Goal: Task Accomplishment & Management: Manage account settings

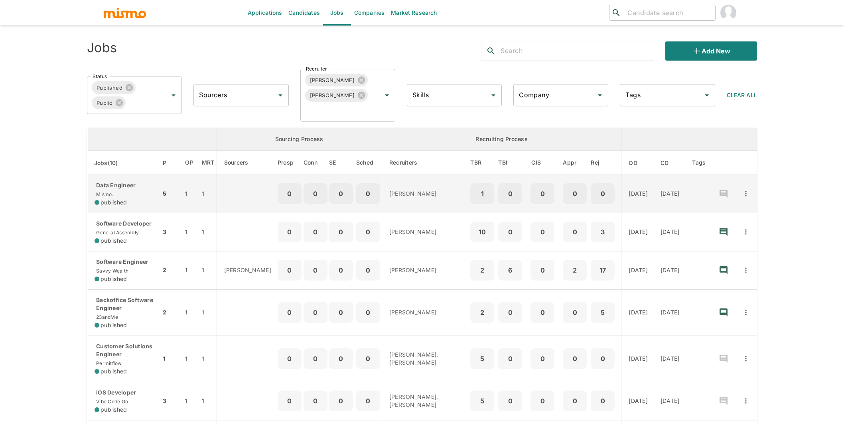
scroll to position [37, 0]
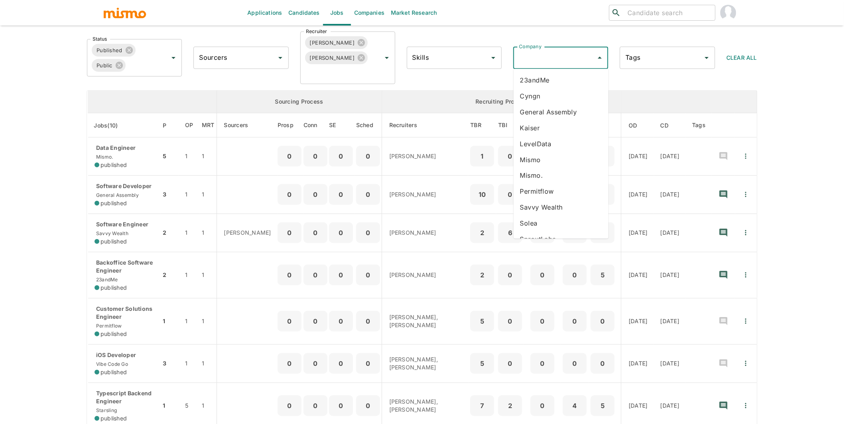
click at [571, 59] on input "Company" at bounding box center [555, 57] width 76 height 15
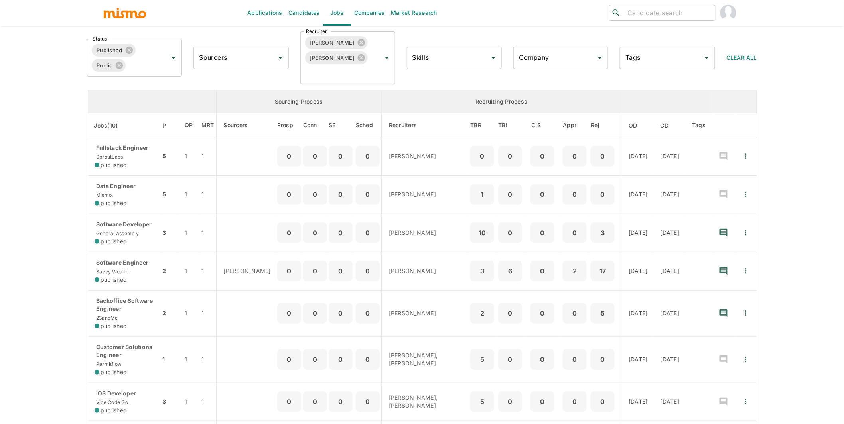
click at [559, 110] on th "Recruiting Process" at bounding box center [501, 102] width 240 height 23
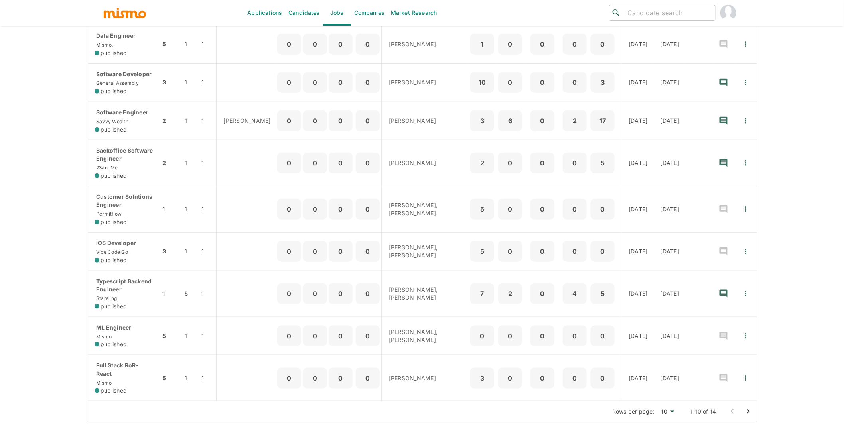
scroll to position [193, 0]
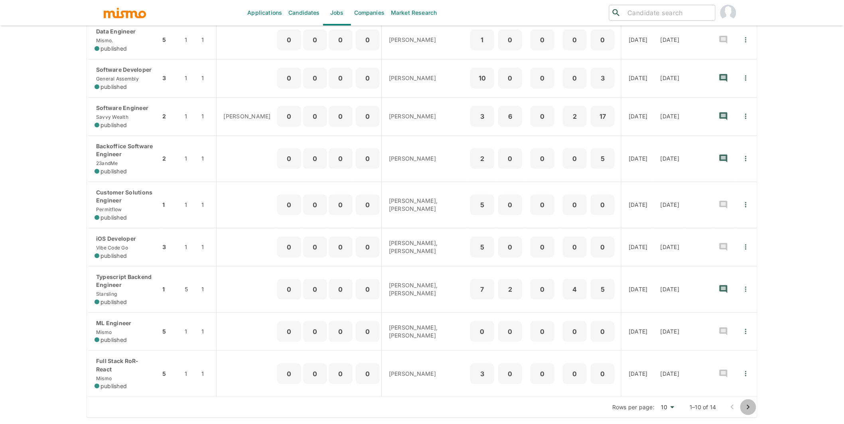
click at [745, 407] on icon "Go to next page" at bounding box center [749, 408] width 10 height 10
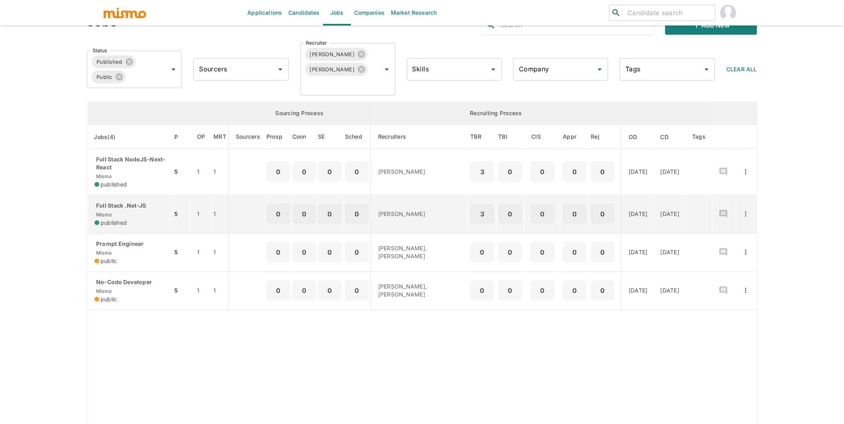
scroll to position [0, 0]
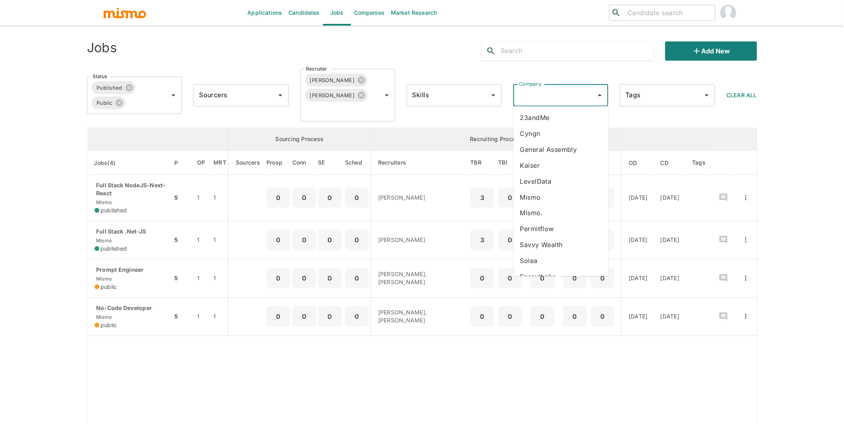
click at [563, 95] on input "Company" at bounding box center [555, 95] width 76 height 15
click at [556, 150] on li "General Assembly" at bounding box center [561, 150] width 95 height 16
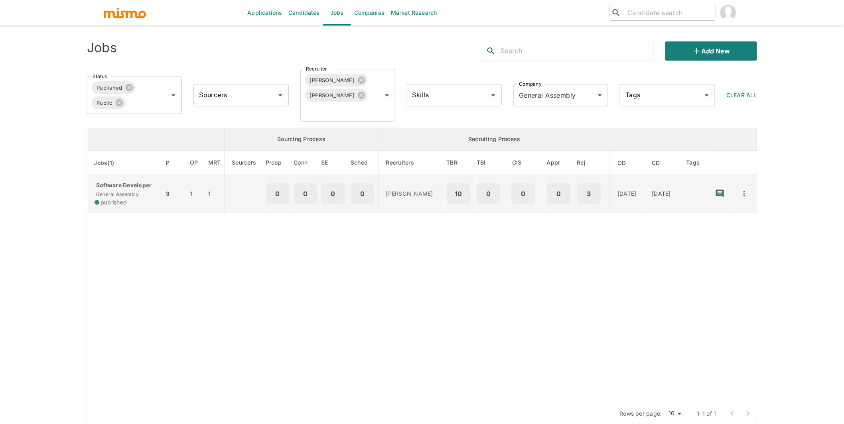
click at [116, 185] on p "Software Developer" at bounding box center [126, 185] width 63 height 8
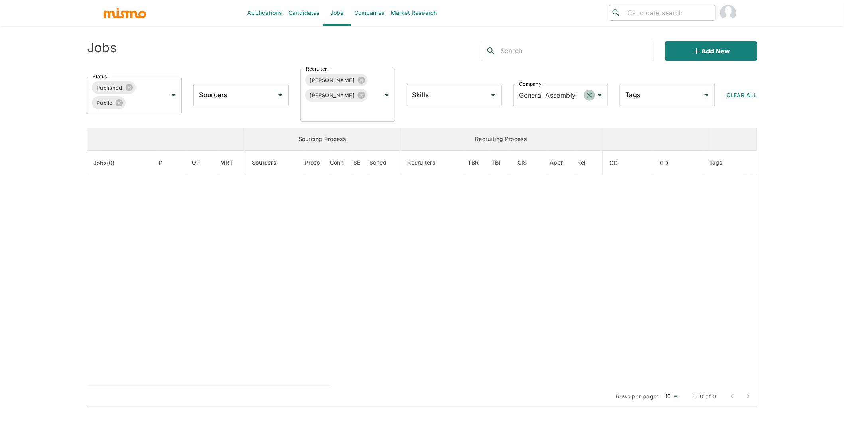
click at [591, 92] on icon "Clear" at bounding box center [590, 95] width 8 height 8
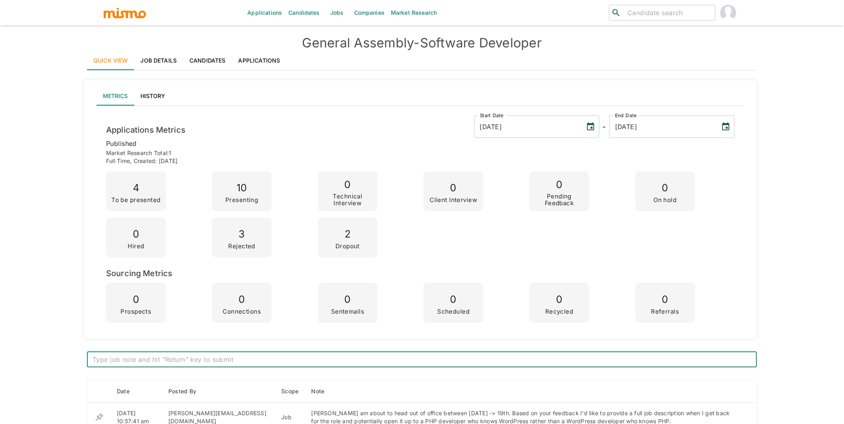
click at [260, 57] on link "Applications" at bounding box center [259, 60] width 55 height 19
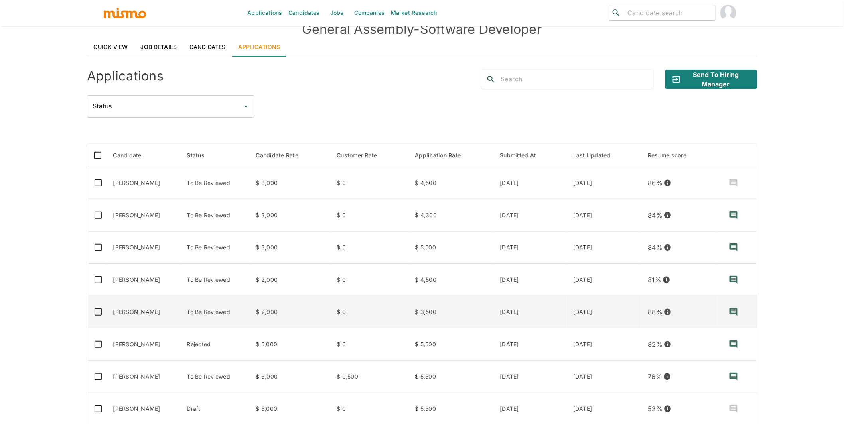
scroll to position [14, 0]
click at [146, 309] on td "[PERSON_NAME]" at bounding box center [144, 312] width 74 height 32
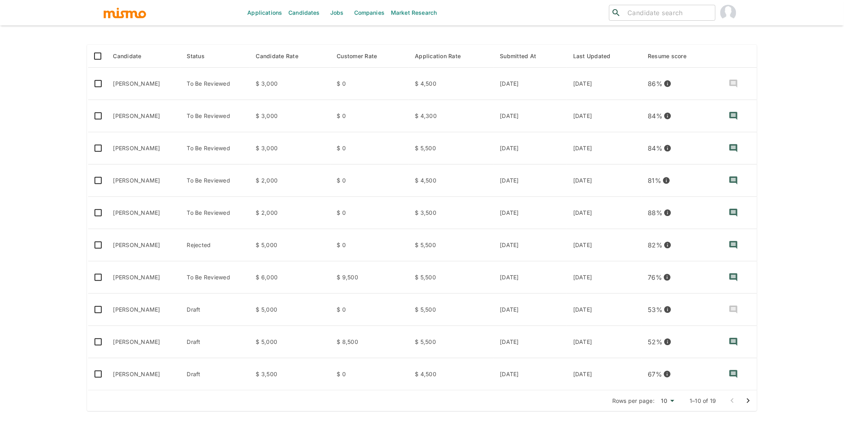
scroll to position [0, 0]
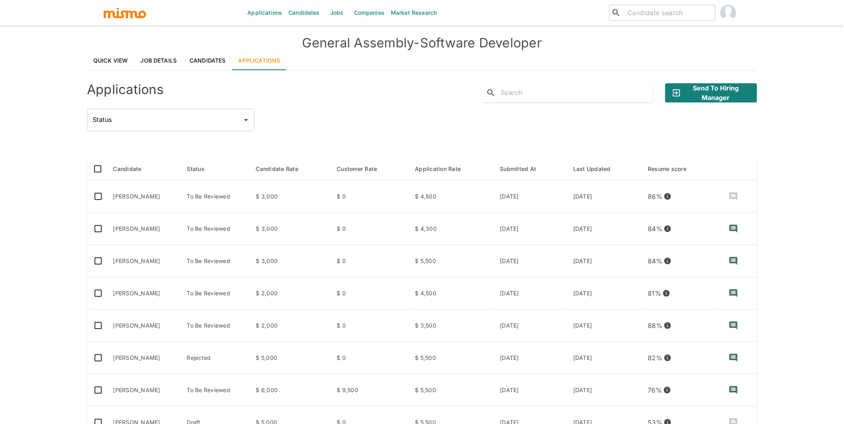
click at [329, 103] on div "Applications Send to Hiring Manager Status Status" at bounding box center [422, 104] width 670 height 54
drag, startPoint x: 299, startPoint y: 40, endPoint x: 561, endPoint y: 45, distance: 261.7
click at [561, 45] on h4 "General Assembly - Software Developer" at bounding box center [422, 43] width 670 height 16
click at [557, 45] on h4 "General Assembly - Software Developer" at bounding box center [422, 43] width 670 height 16
drag, startPoint x: 300, startPoint y: 43, endPoint x: 560, endPoint y: 37, distance: 260.5
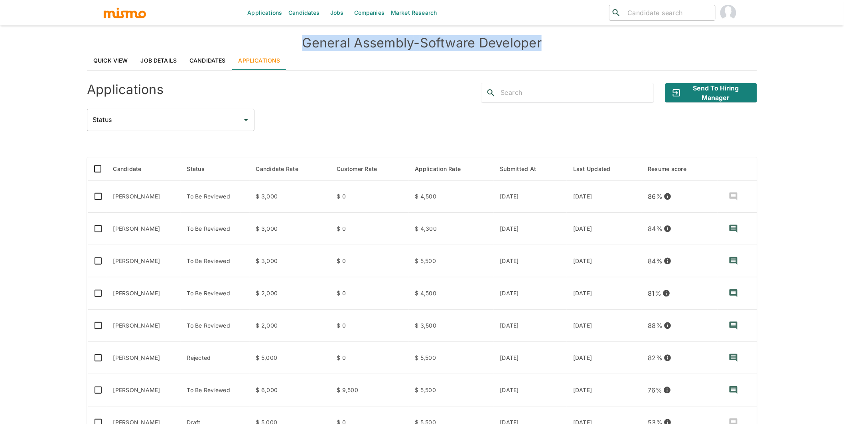
click at [560, 37] on h4 "General Assembly - Software Developer" at bounding box center [422, 43] width 670 height 16
click at [420, 105] on div "Applications Send to Hiring Manager Status Status" at bounding box center [422, 104] width 670 height 54
drag, startPoint x: 552, startPoint y: 42, endPoint x: 297, endPoint y: 42, distance: 254.9
click at [297, 42] on h4 "General Assembly - Software Developer" at bounding box center [422, 43] width 670 height 16
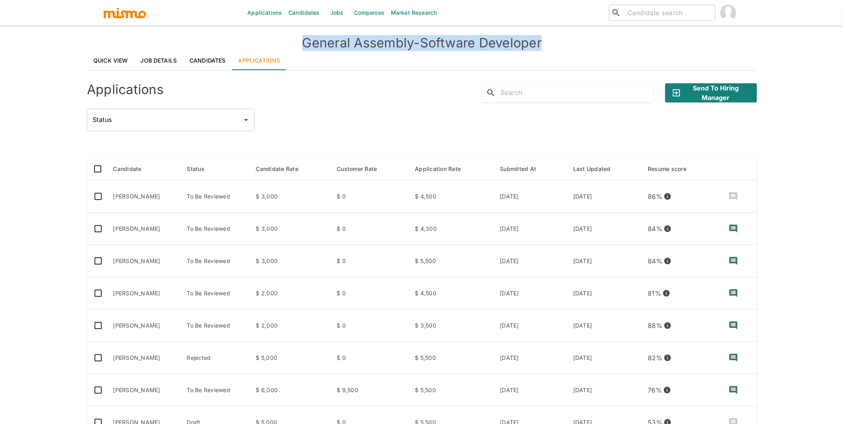
click at [557, 37] on h4 "General Assembly - Software Developer" at bounding box center [422, 43] width 670 height 16
drag, startPoint x: 554, startPoint y: 42, endPoint x: 298, endPoint y: 39, distance: 255.7
click at [298, 39] on h4 "General Assembly - Software Developer" at bounding box center [422, 43] width 670 height 16
click at [318, 108] on div "Applications Send to Hiring Manager Status Status" at bounding box center [422, 104] width 670 height 54
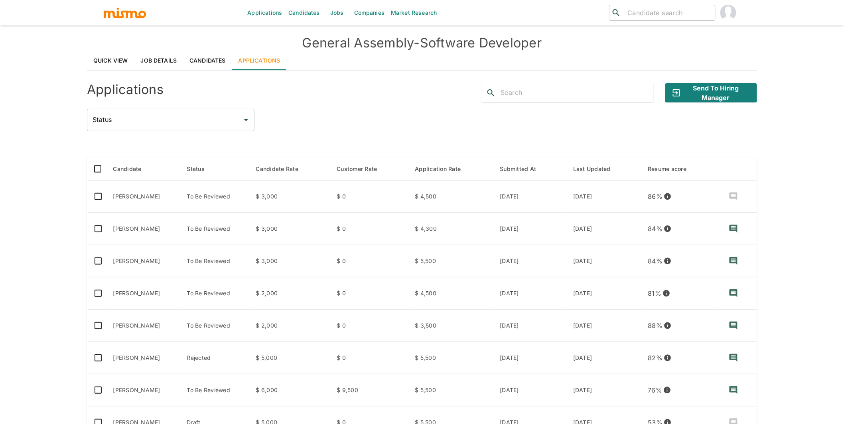
click at [152, 60] on link "Job Details" at bounding box center [158, 60] width 49 height 19
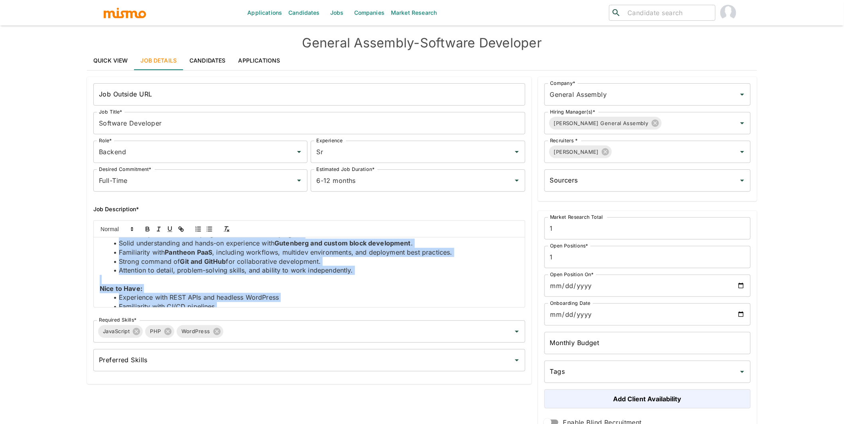
scroll to position [103, 0]
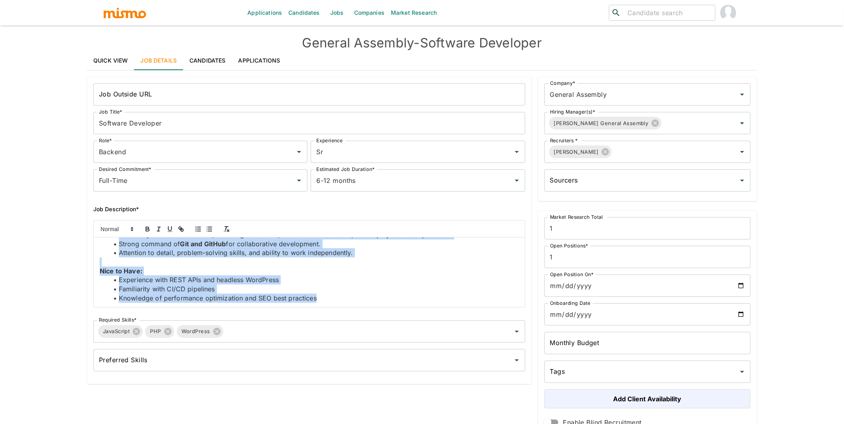
drag, startPoint x: 99, startPoint y: 248, endPoint x: 369, endPoint y: 356, distance: 290.6
click at [369, 356] on div "Job Outside URL Job Outside URL Job Title* Software Developer Job Title* Role* …" at bounding box center [306, 226] width 438 height 298
copy div "What You’ll Do: Build and maintain custom WordPress plugins tailored to unique …"
click at [266, 64] on link "Applications" at bounding box center [259, 60] width 55 height 19
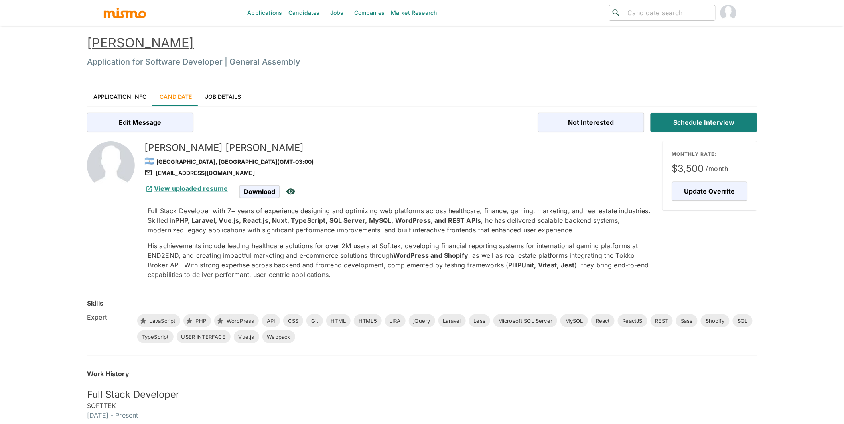
click at [124, 94] on link "Application Info" at bounding box center [120, 96] width 66 height 19
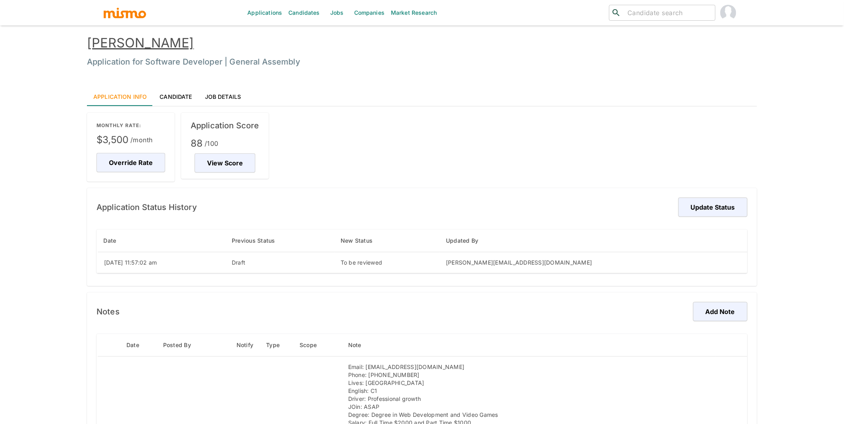
click at [161, 47] on link "[PERSON_NAME]" at bounding box center [140, 43] width 107 height 16
click at [181, 96] on link "Candidate" at bounding box center [175, 96] width 45 height 19
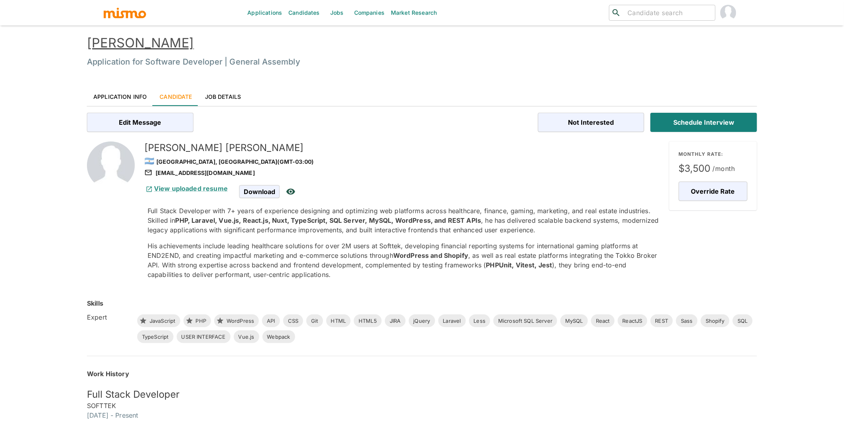
click at [122, 93] on link "Application Info" at bounding box center [120, 96] width 66 height 19
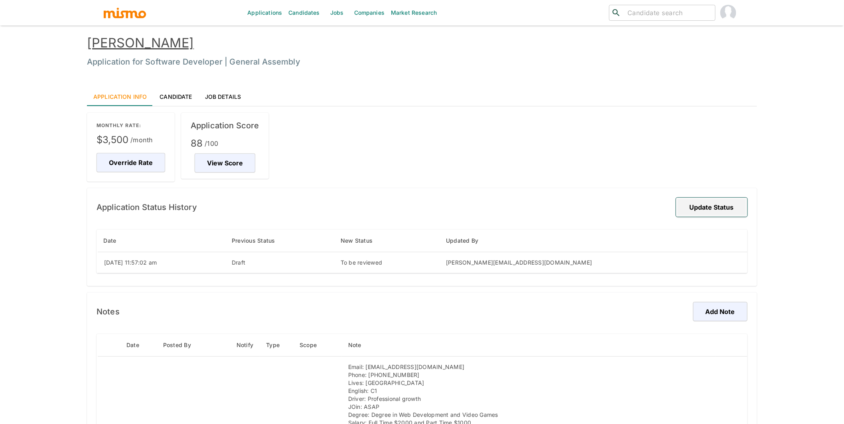
click at [724, 211] on button "Update Status" at bounding box center [711, 207] width 71 height 19
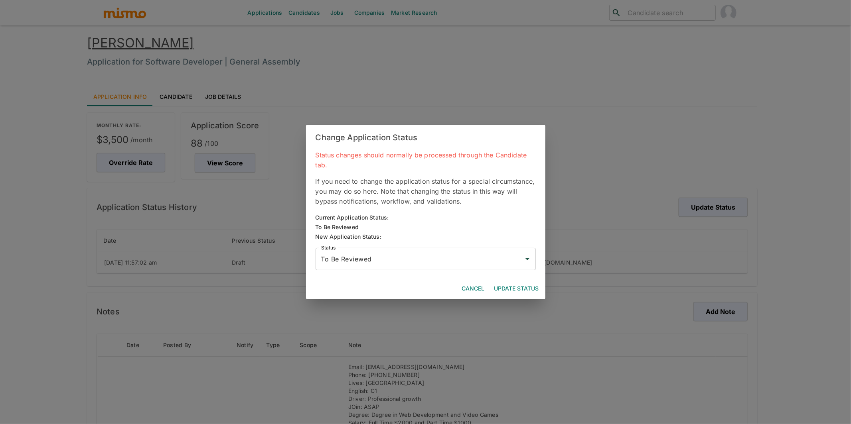
click at [481, 256] on input "To Be Reviewed" at bounding box center [419, 259] width 201 height 15
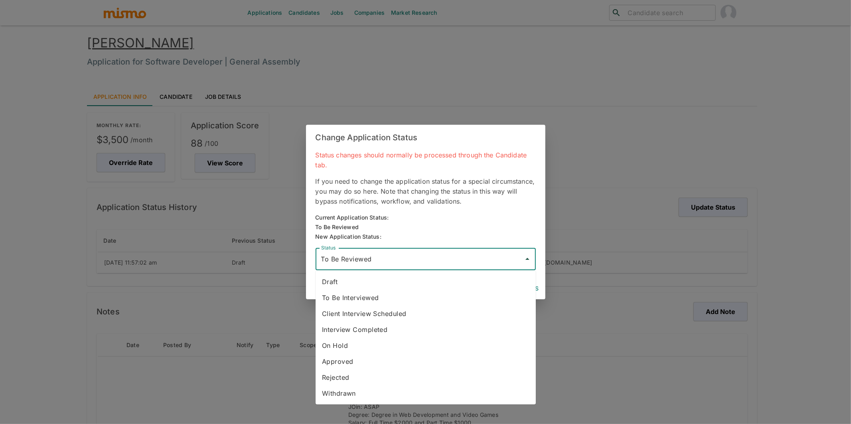
click at [371, 360] on li "Approved" at bounding box center [426, 362] width 220 height 16
type input "Approved"
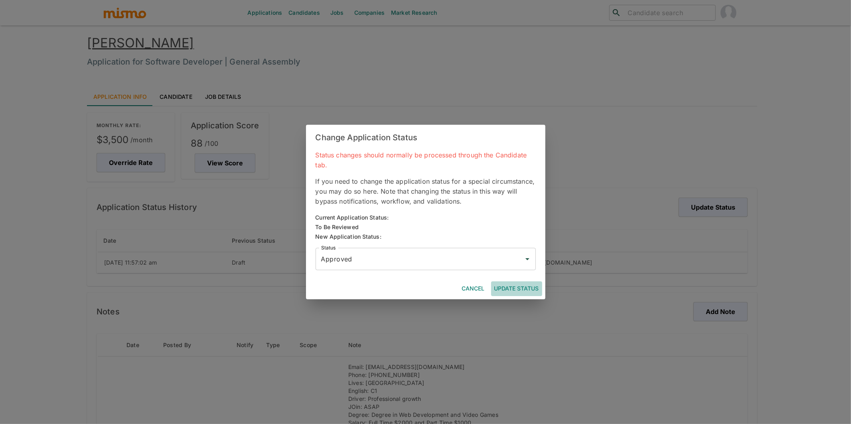
click at [525, 288] on button "Update Status" at bounding box center [516, 289] width 51 height 15
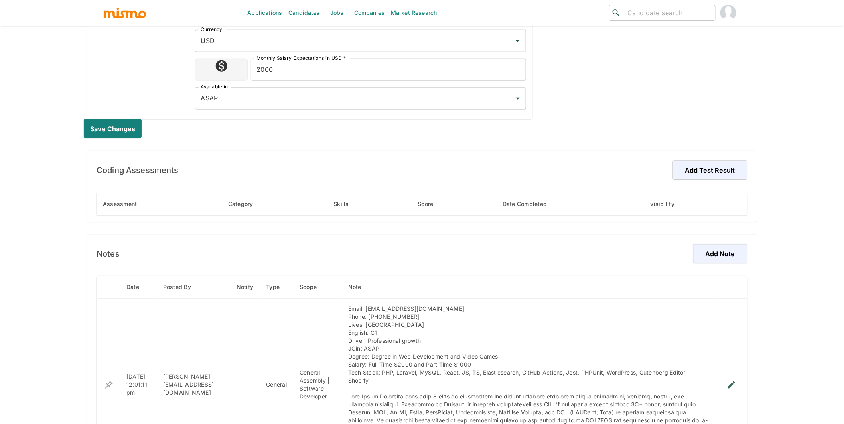
scroll to position [522, 0]
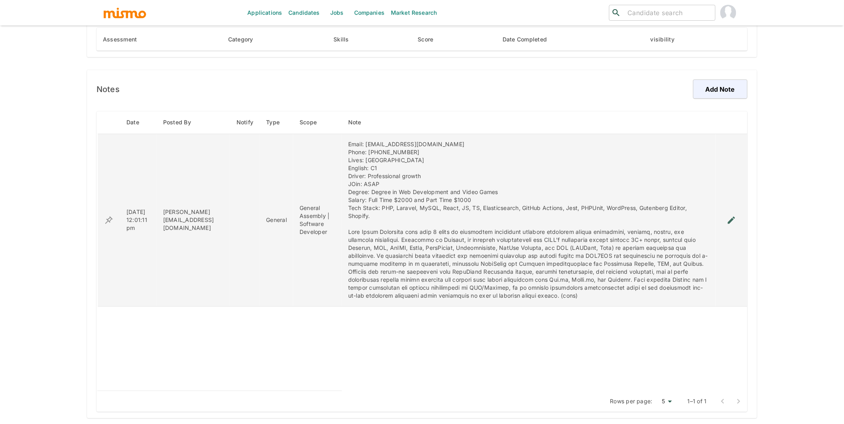
drag, startPoint x: 436, startPoint y: 151, endPoint x: 379, endPoint y: 150, distance: 57.1
click at [379, 150] on div "Email: mauriciomunoz011@gmail.com Phone: +549-15-2696-4019 Lives: Argentina Eng…" at bounding box center [528, 221] width 361 height 160
copy div "+549-15-2696-4019"
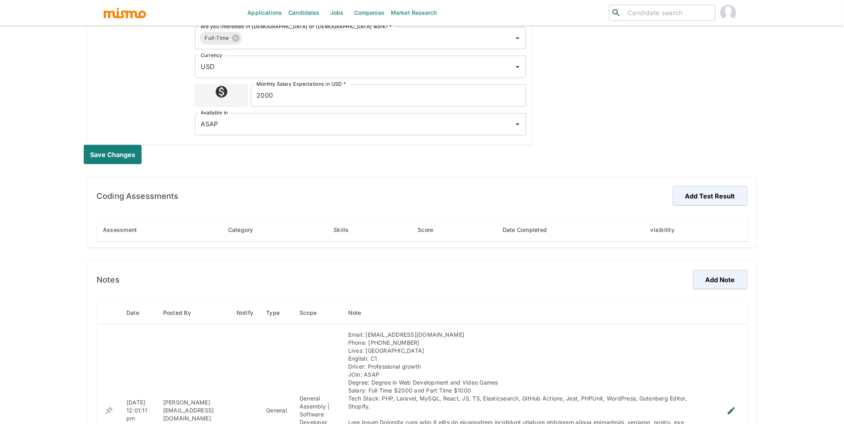
scroll to position [97, 0]
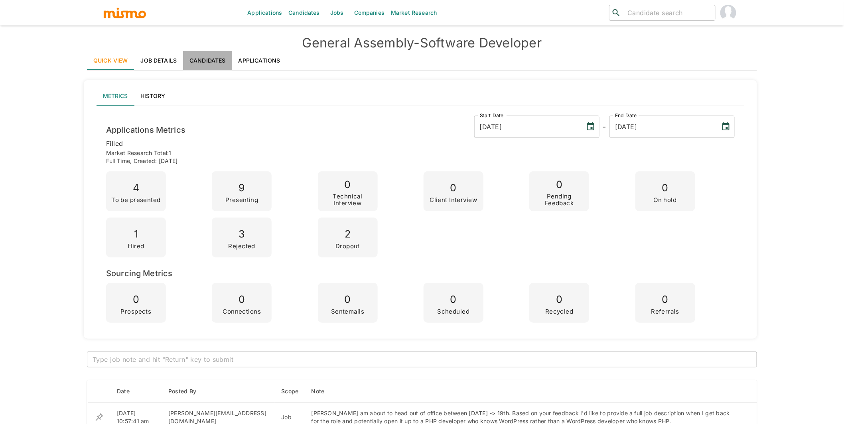
click at [213, 62] on link "Candidates" at bounding box center [207, 60] width 49 height 19
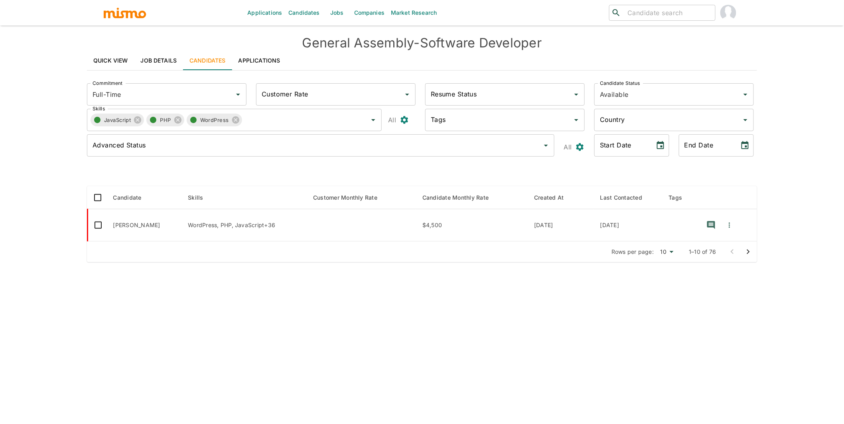
click at [262, 53] on link "Applications" at bounding box center [259, 60] width 55 height 19
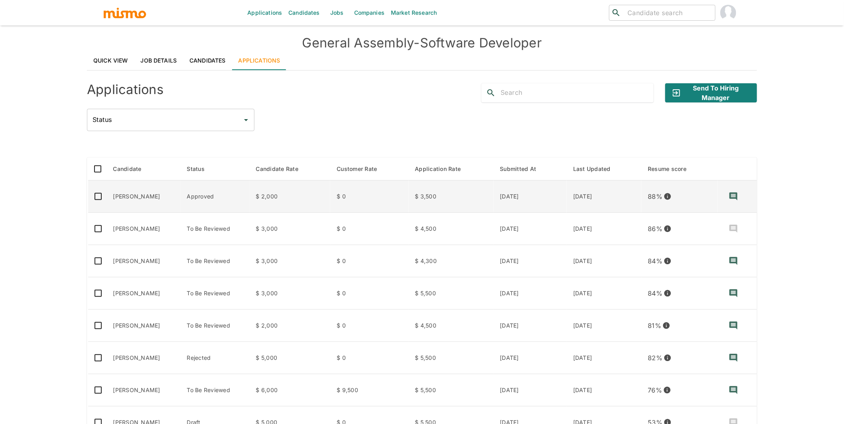
click at [181, 199] on td "[PERSON_NAME]" at bounding box center [144, 197] width 74 height 32
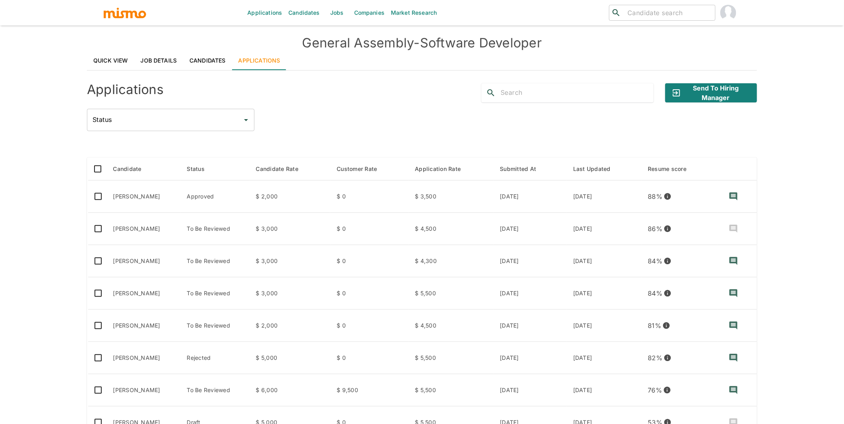
click at [128, 55] on link "Quick View" at bounding box center [110, 60] width 47 height 19
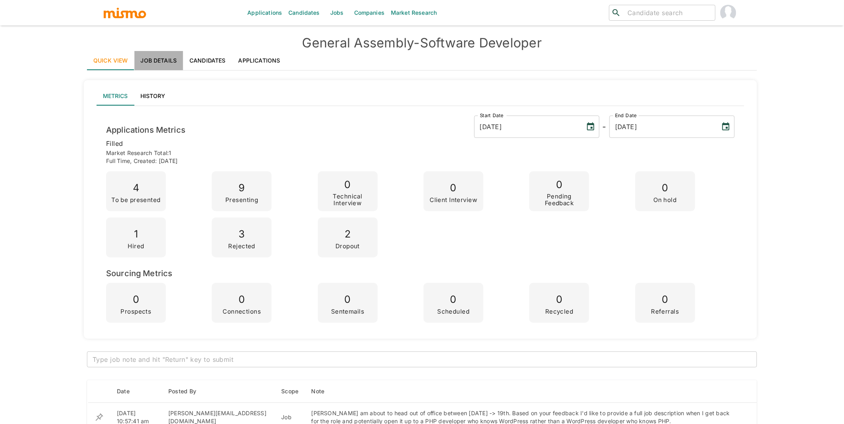
click at [154, 56] on link "Job Details" at bounding box center [158, 60] width 49 height 19
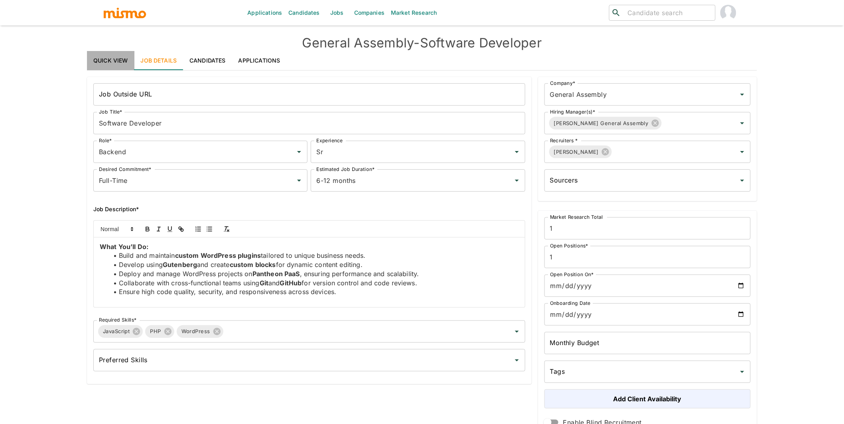
click at [117, 58] on link "Quick View" at bounding box center [110, 60] width 47 height 19
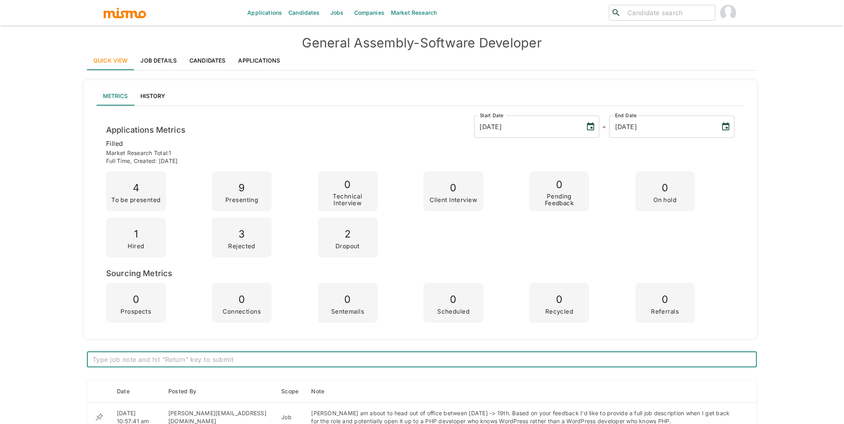
click at [342, 12] on link "Jobs" at bounding box center [337, 13] width 28 height 26
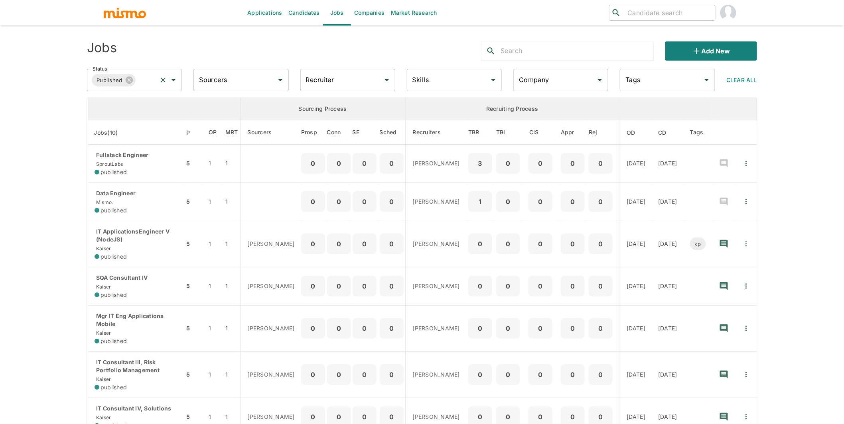
click at [149, 73] on input "Status" at bounding box center [146, 80] width 19 height 15
click at [122, 104] on li "Public" at bounding box center [134, 103] width 95 height 16
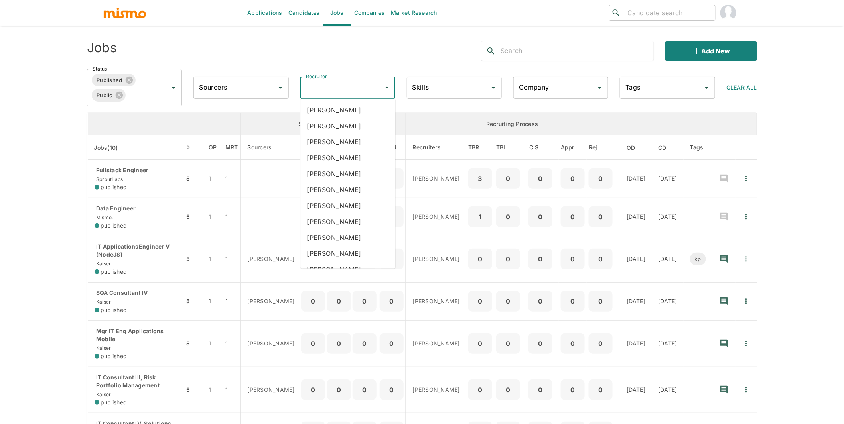
click at [337, 88] on input "Recruiter" at bounding box center [342, 87] width 76 height 15
type input "car"
click at [354, 159] on li "Carmen Vilachá" at bounding box center [347, 158] width 95 height 16
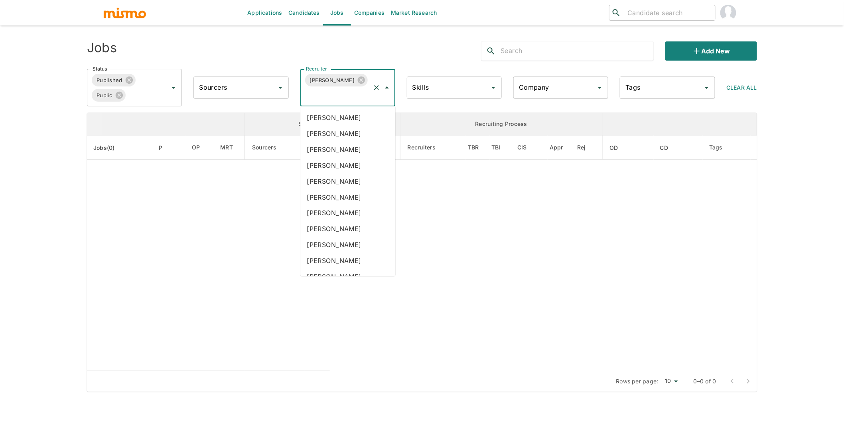
click at [338, 94] on input "Recruiter" at bounding box center [336, 95] width 65 height 15
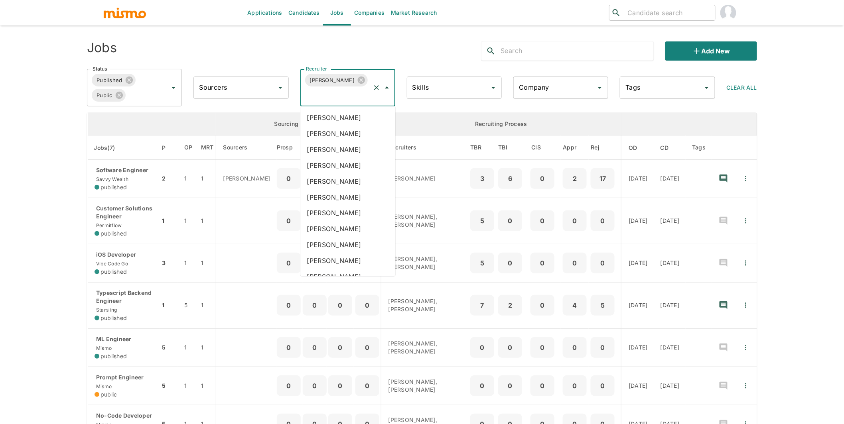
click at [338, 94] on input "Recruiter" at bounding box center [336, 95] width 65 height 15
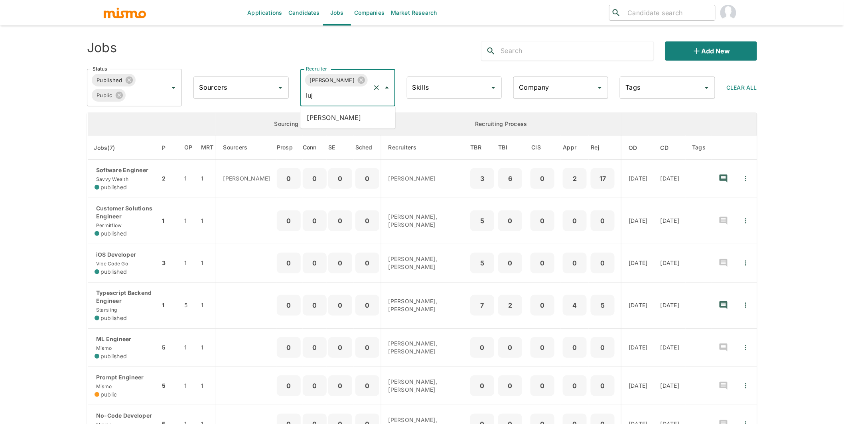
type input "luja"
click at [344, 124] on li "[PERSON_NAME]" at bounding box center [347, 118] width 95 height 16
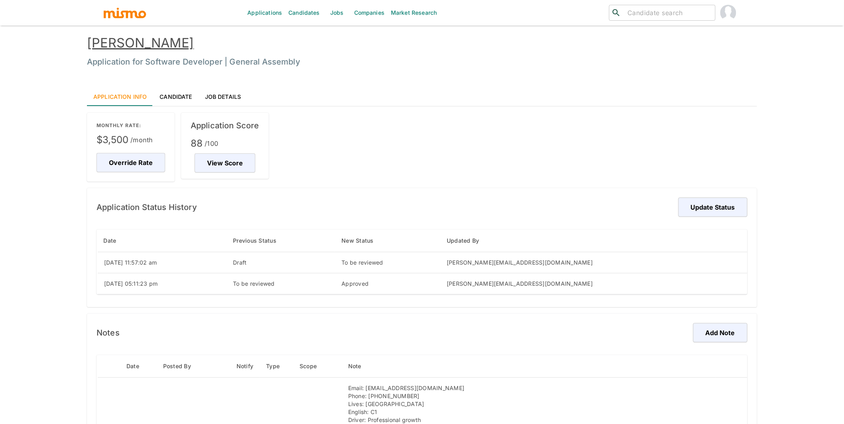
click at [163, 39] on link "[PERSON_NAME]" at bounding box center [140, 43] width 107 height 16
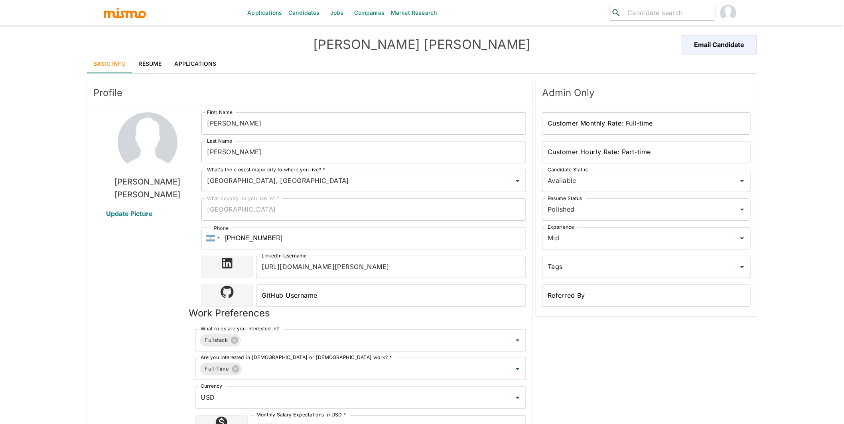
click at [364, 294] on input "GitHub Username" at bounding box center [391, 296] width 270 height 22
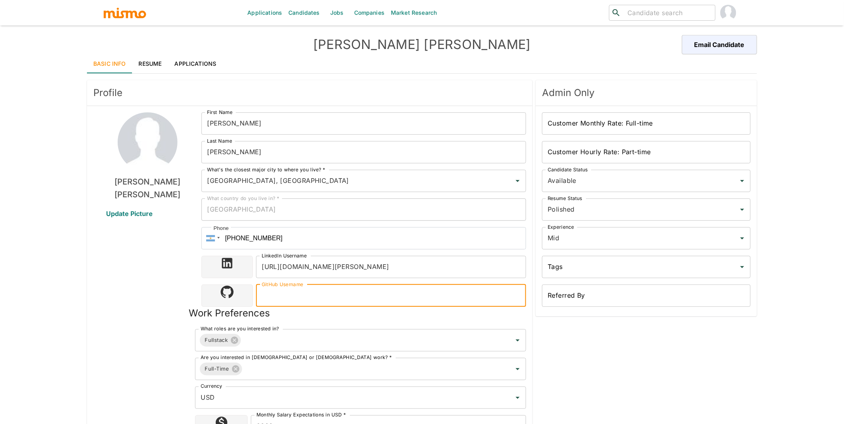
paste input "https://github.com/leonmauricio"
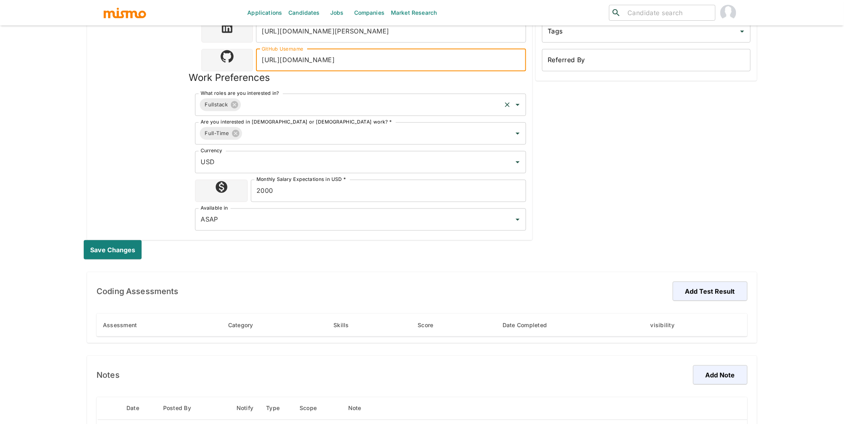
scroll to position [419, 0]
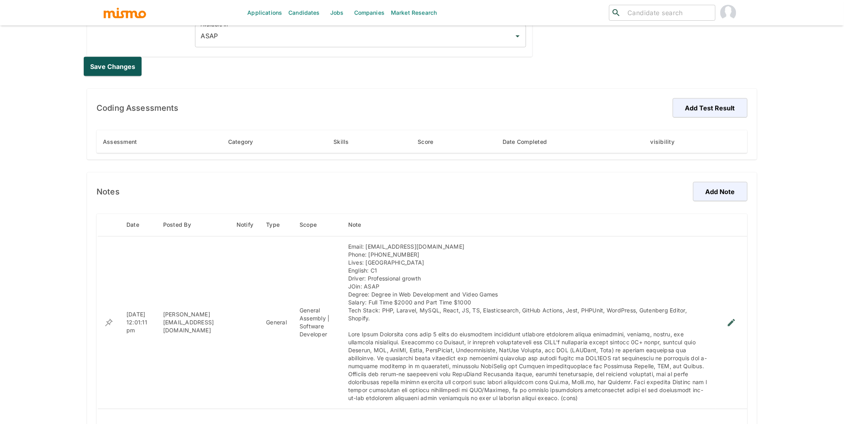
type input "https://github.com/leonmauricio"
click at [109, 59] on button "Save changes" at bounding box center [114, 66] width 61 height 19
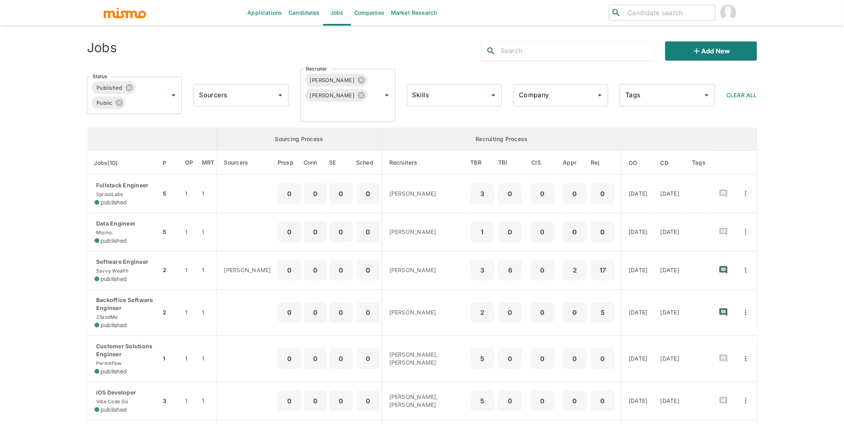
click at [560, 84] on div "Company" at bounding box center [560, 95] width 95 height 22
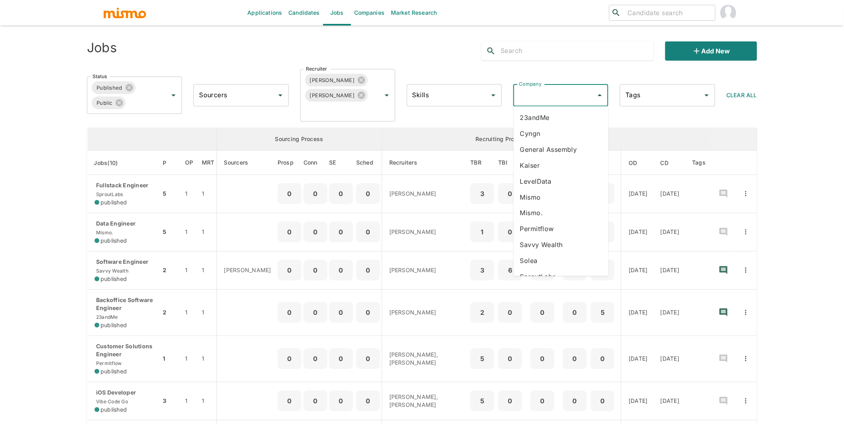
click at [550, 153] on li "General Assembly" at bounding box center [561, 150] width 95 height 16
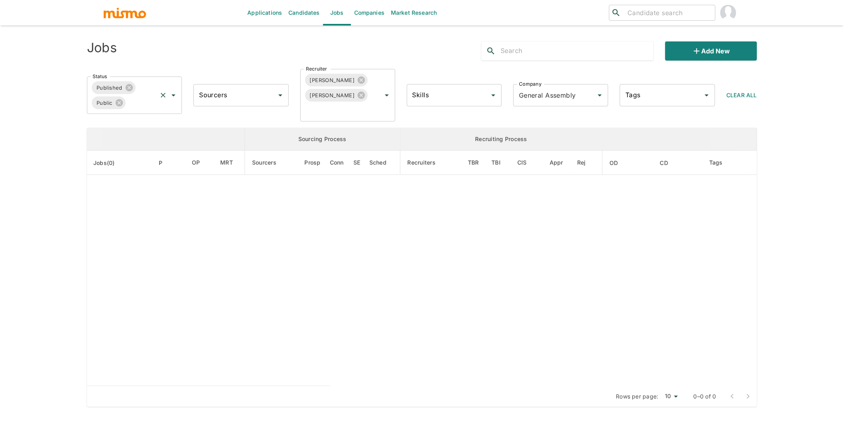
click at [133, 107] on input "Status" at bounding box center [142, 102] width 30 height 15
click at [120, 124] on li "Filled" at bounding box center [134, 125] width 95 height 16
type input "General Assembly"
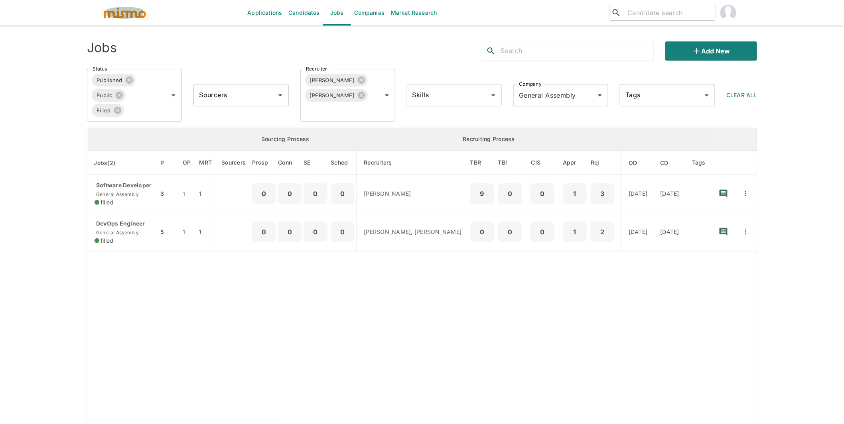
click at [144, 16] on img "button" at bounding box center [125, 13] width 44 height 12
